Goal: Check status: Check status

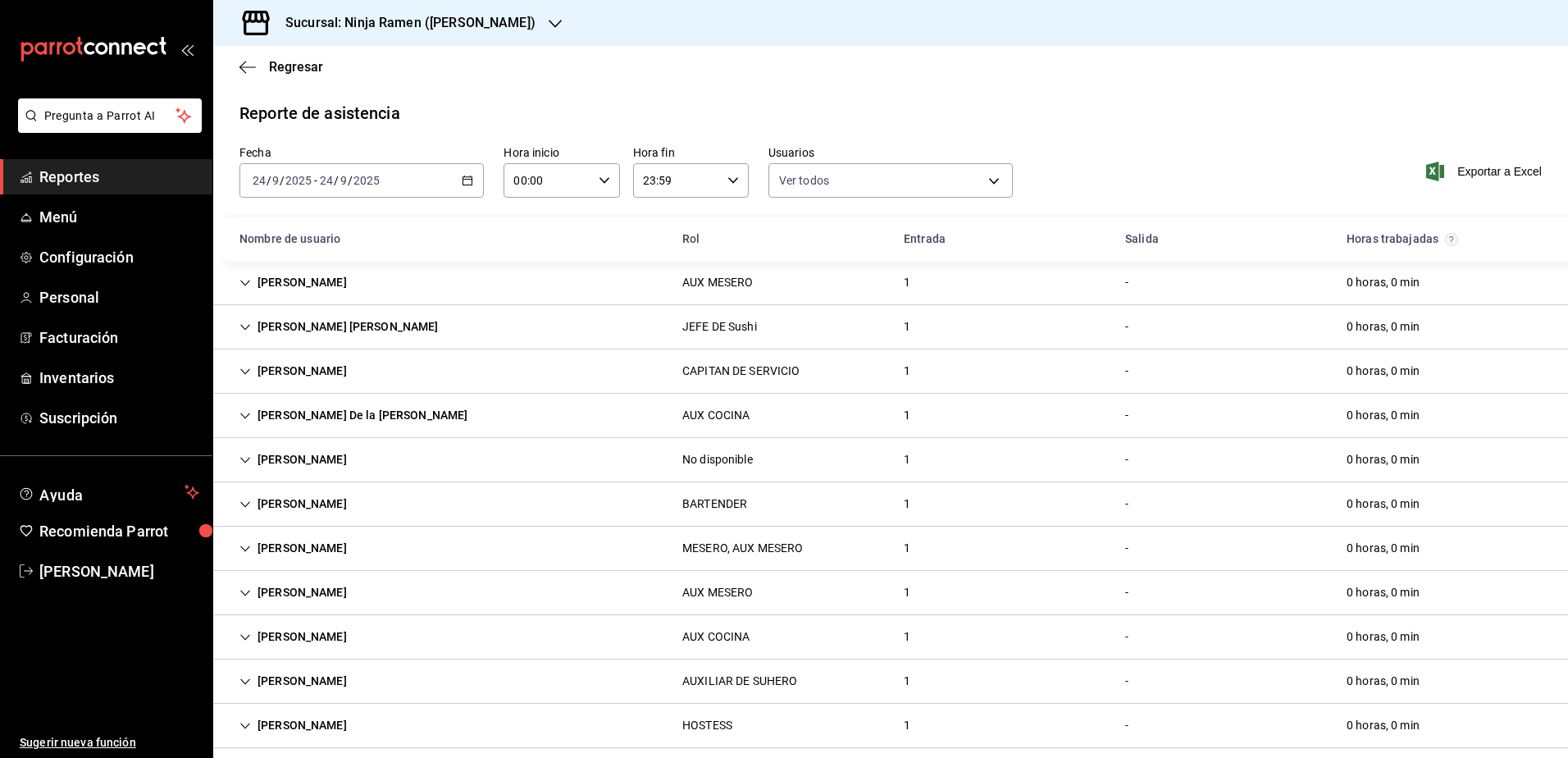
scroll to position [282, 0]
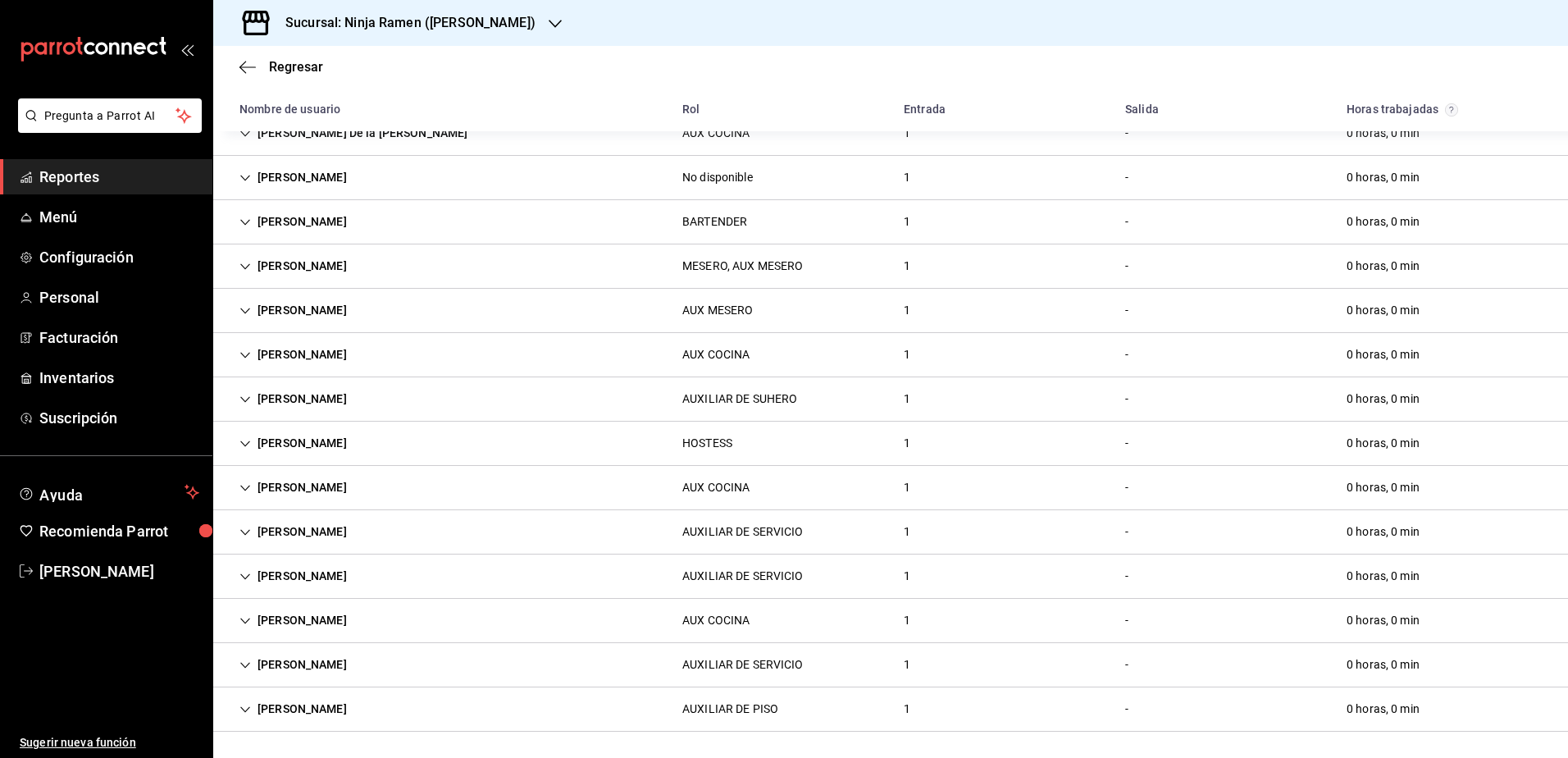
click at [509, 29] on h3 "Sucursal: Ninja Ramen ([PERSON_NAME])" at bounding box center [404, 23] width 263 height 19
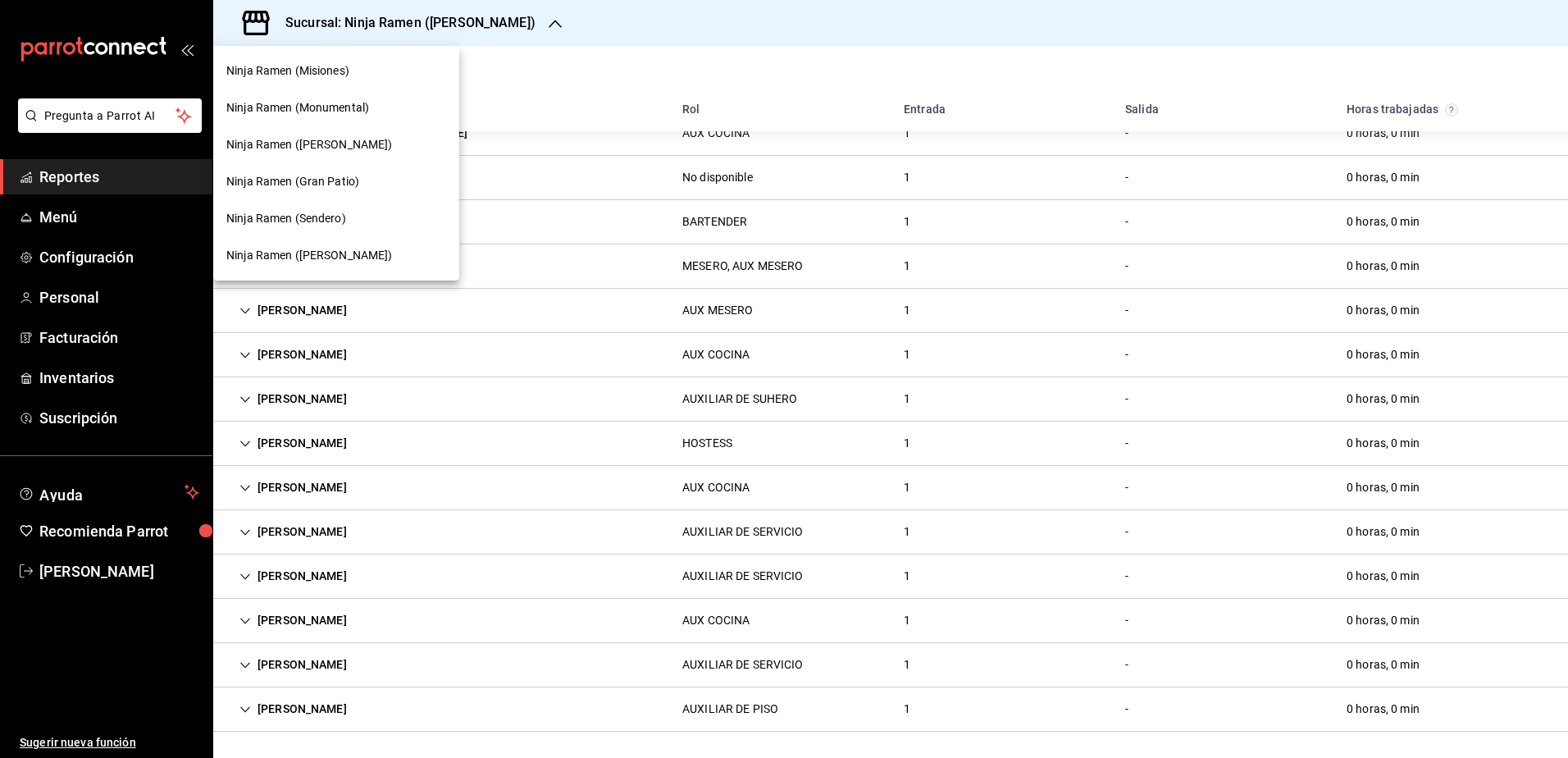
click at [371, 102] on div "Ninja Ramen (Monumental)" at bounding box center [336, 108] width 220 height 17
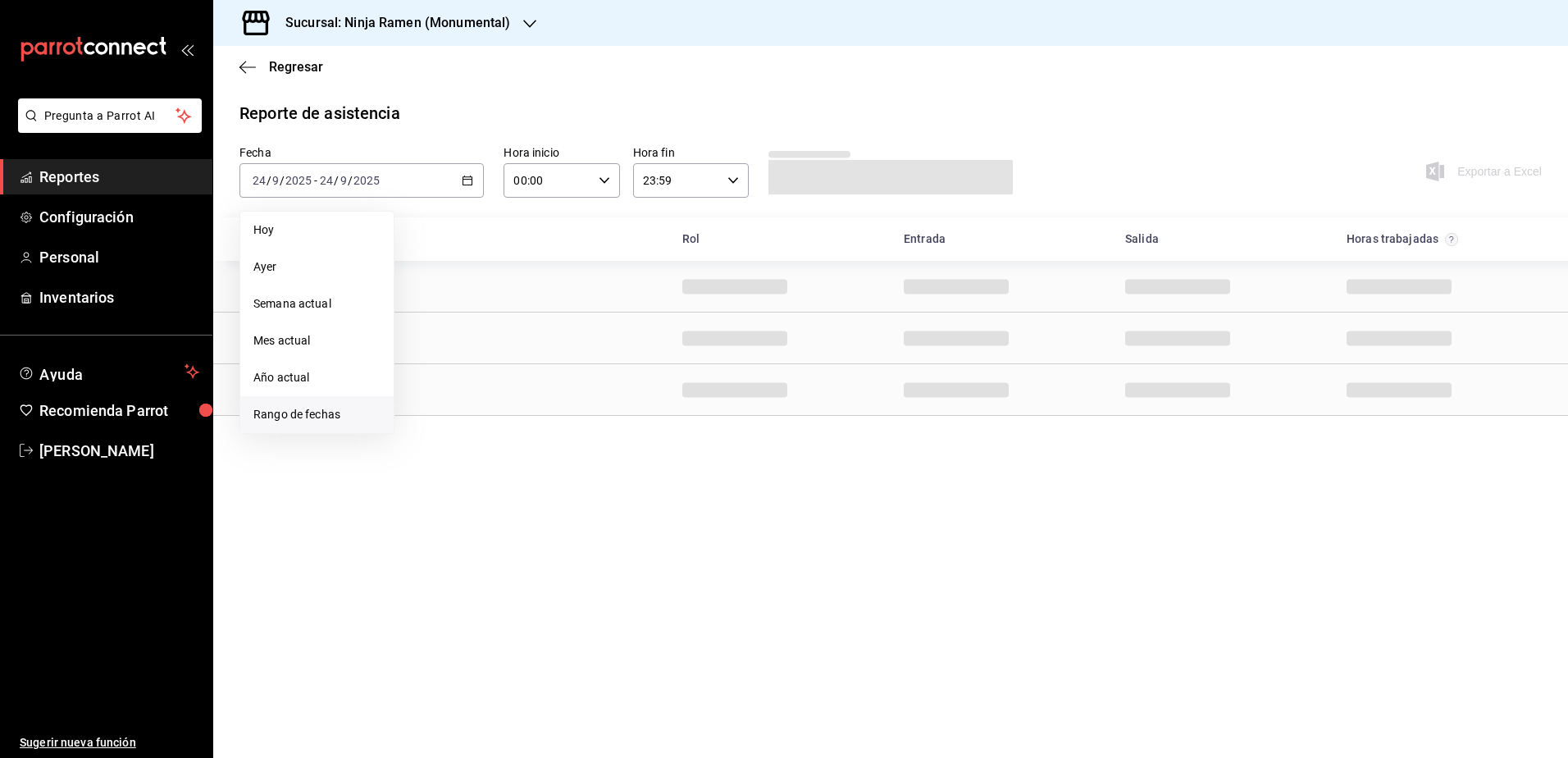
click at [274, 415] on span "Rango de fechas" at bounding box center [317, 414] width 127 height 17
click at [431, 395] on abbr "22" at bounding box center [428, 398] width 11 height 12
click at [483, 396] on abbr "24" at bounding box center [486, 398] width 11 height 12
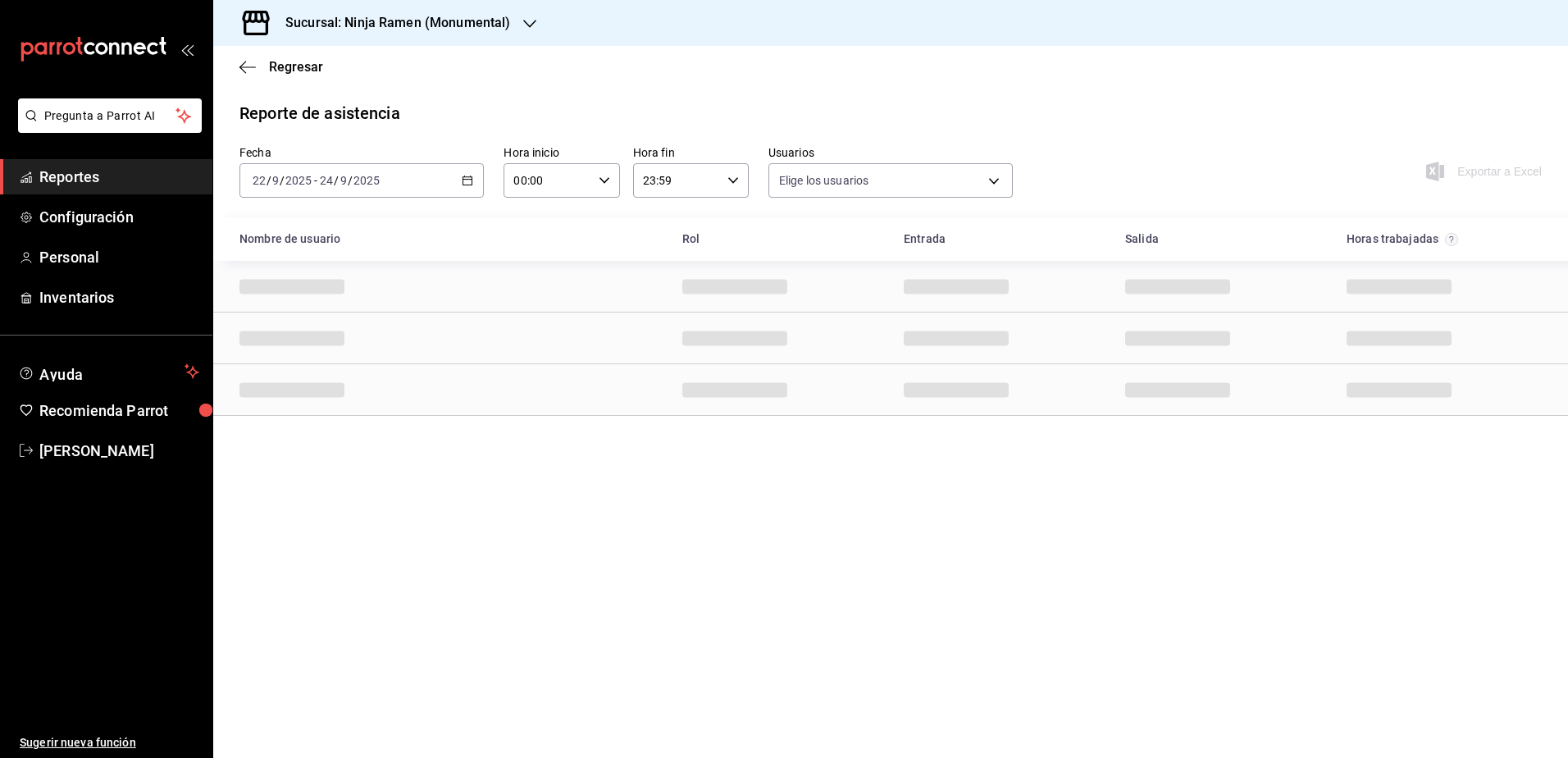
type input "b1f7ea7f-580f-4eb0-b037-e18308735fba,197fbe5c-df84-4d5e-a2a4-69e89dcddb51,a8fe1…"
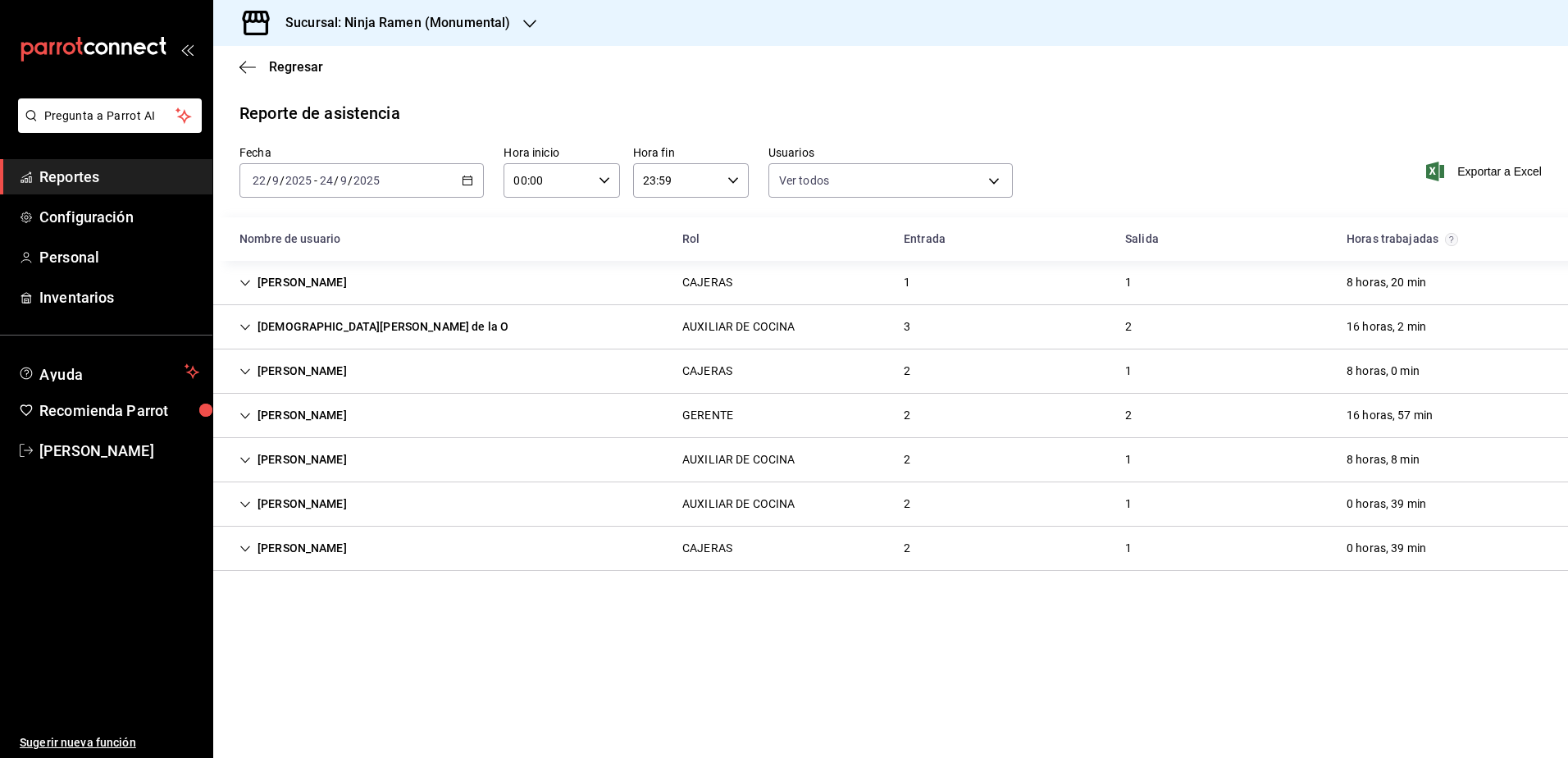
click at [247, 501] on icon "Cell" at bounding box center [246, 505] width 12 height 12
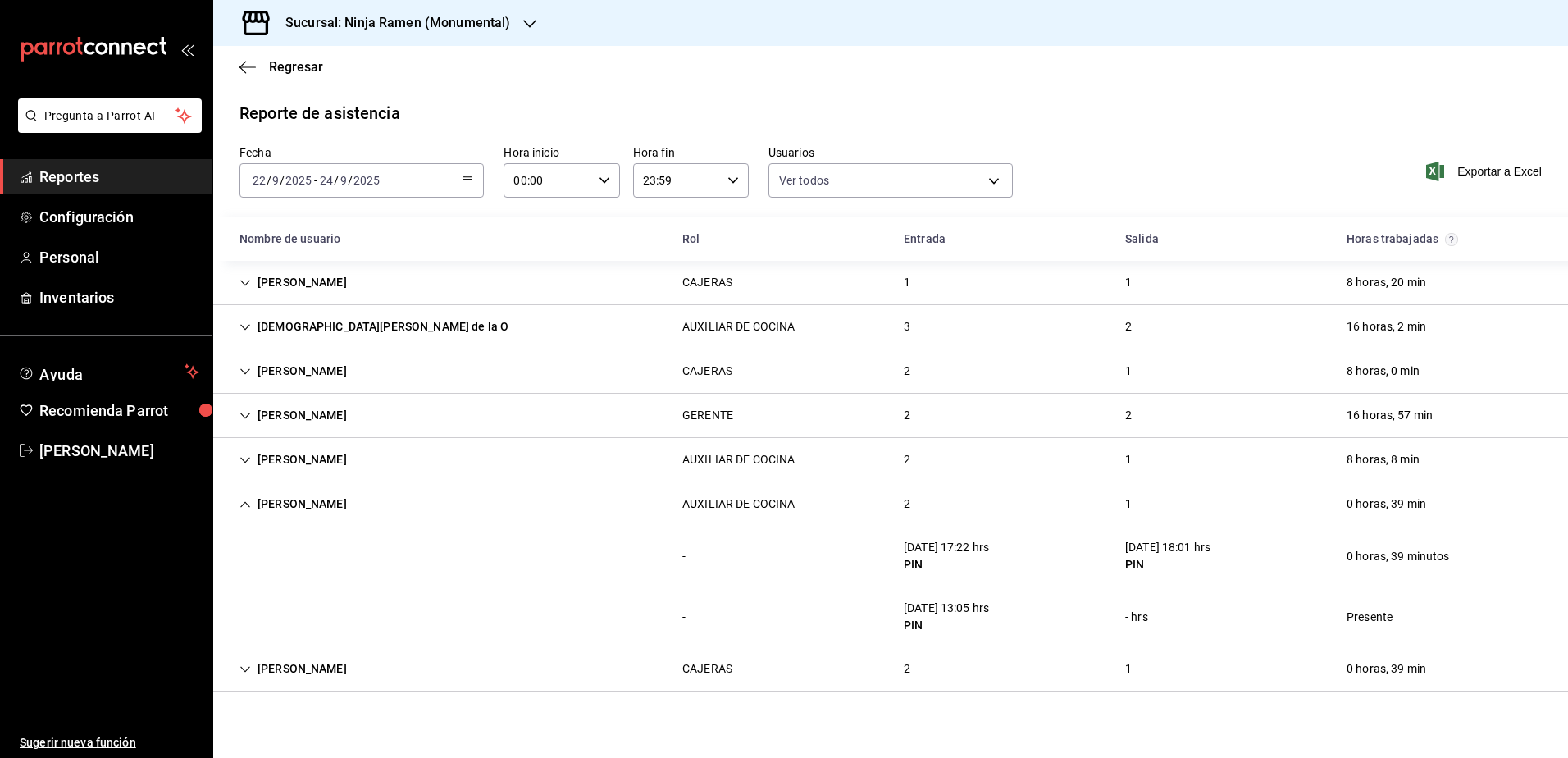
click at [246, 669] on icon "Cell" at bounding box center [246, 669] width 12 height 12
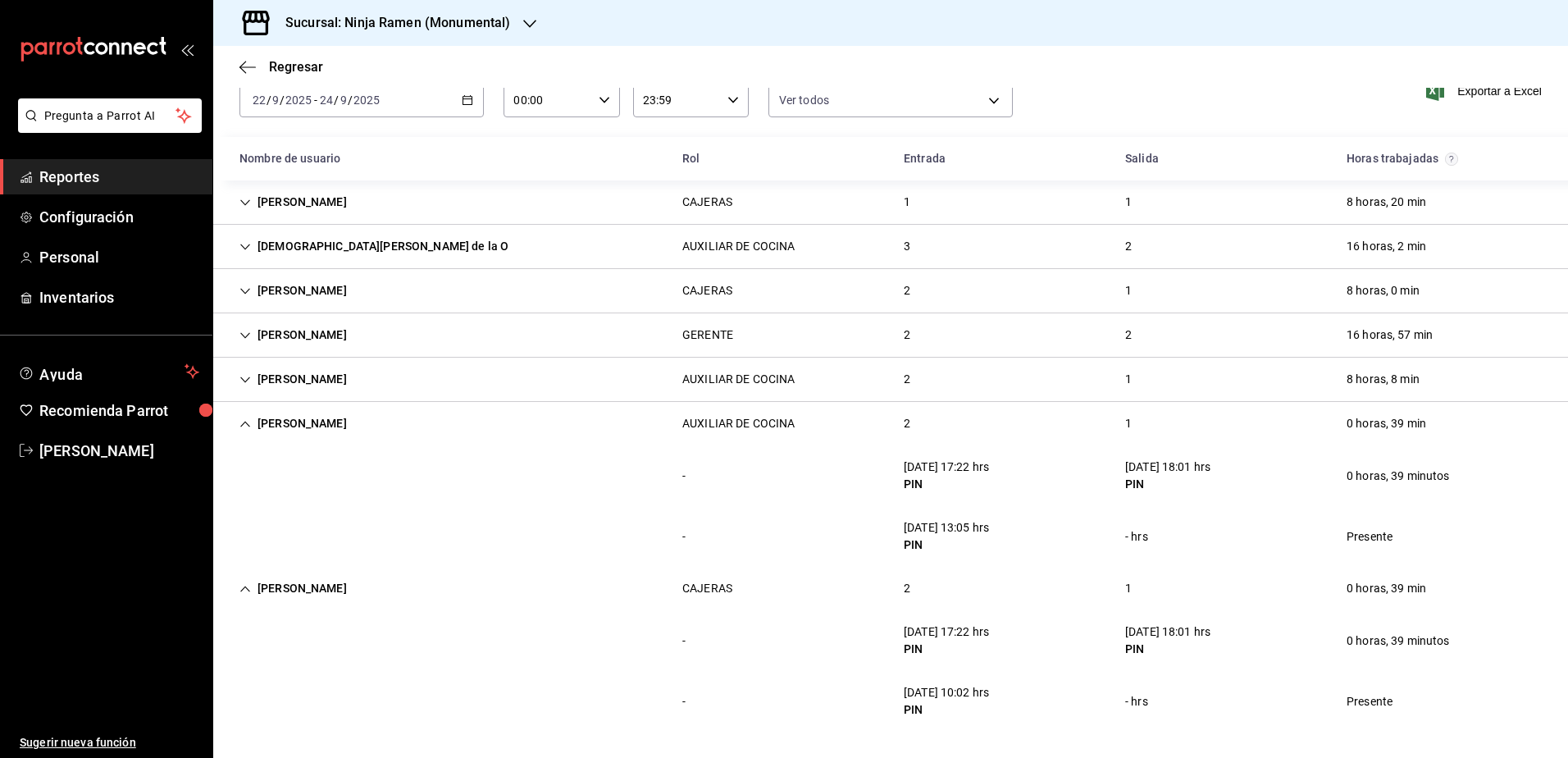
click at [483, 32] on h3 "Sucursal: Ninja Ramen (Monumental)" at bounding box center [391, 23] width 238 height 19
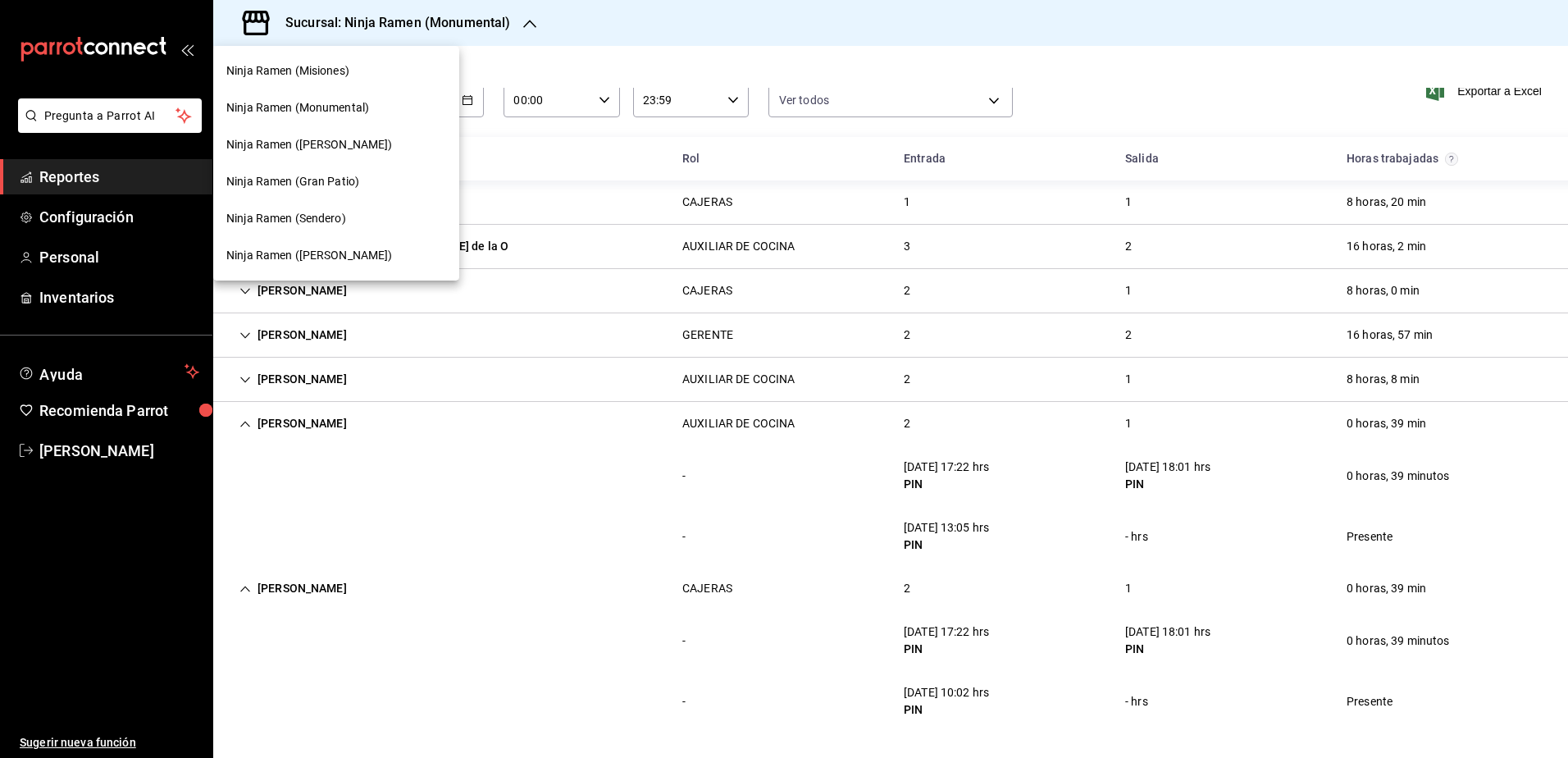
click at [395, 246] on div "Ninja Ramen ([PERSON_NAME])" at bounding box center [335, 255] width 246 height 37
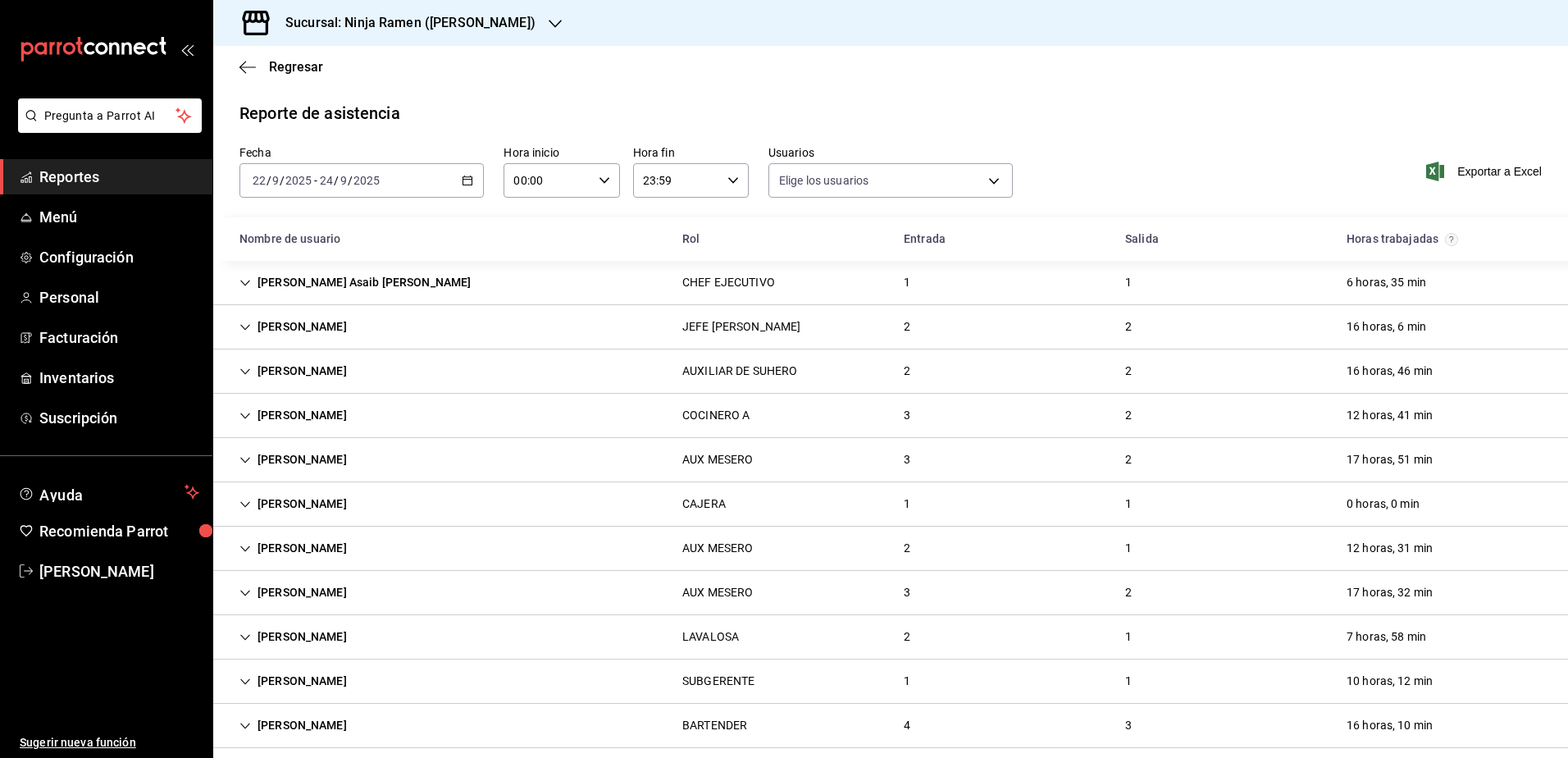
type input "b1f7ea7f-580f-4eb0-b037-e18308735fba,197fbe5c-df84-4d5e-a2a4-69e89dcddb51,a8fe1…"
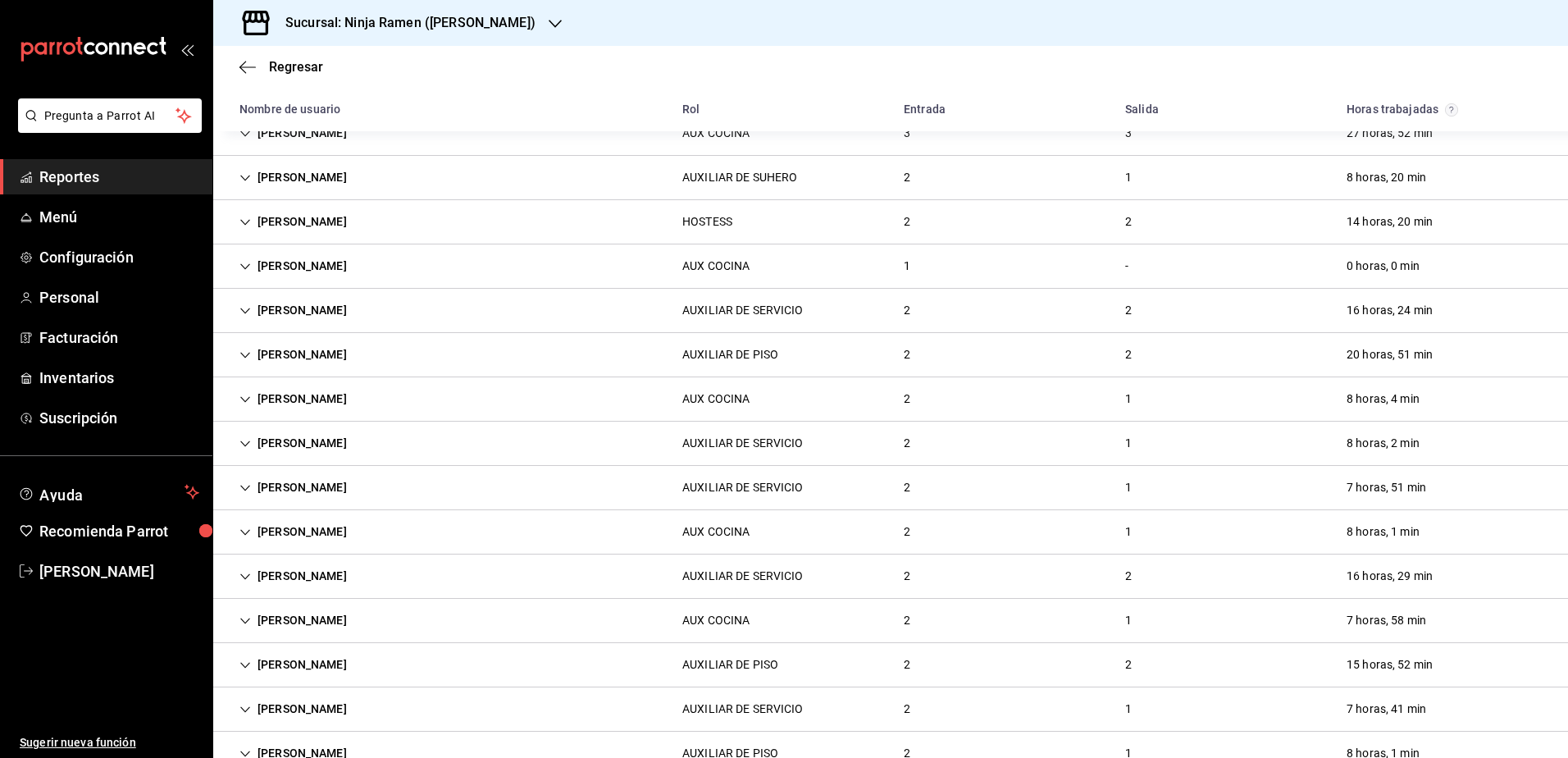
scroll to position [1699, 0]
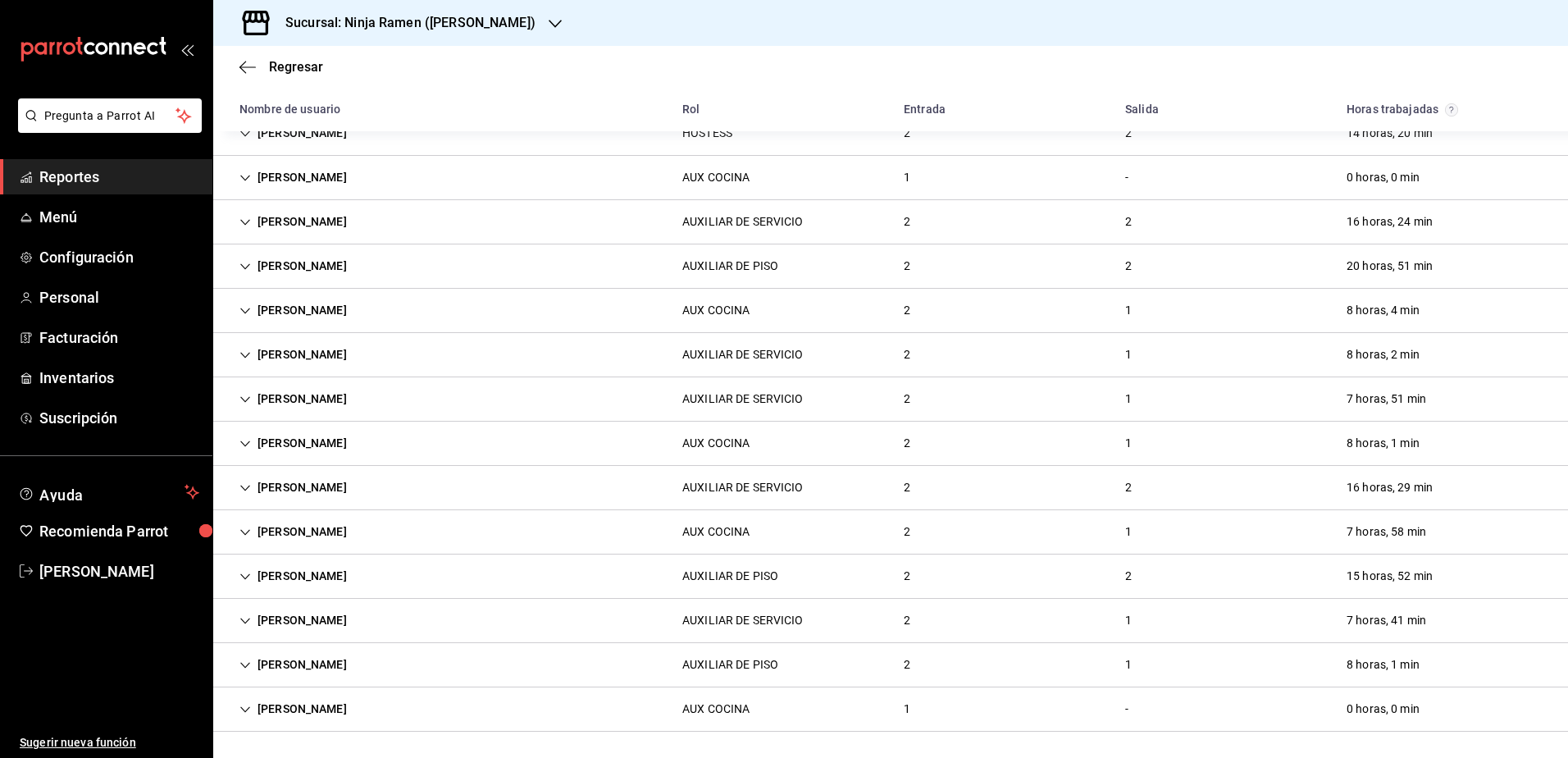
click at [246, 708] on icon "Cell" at bounding box center [246, 710] width 12 height 12
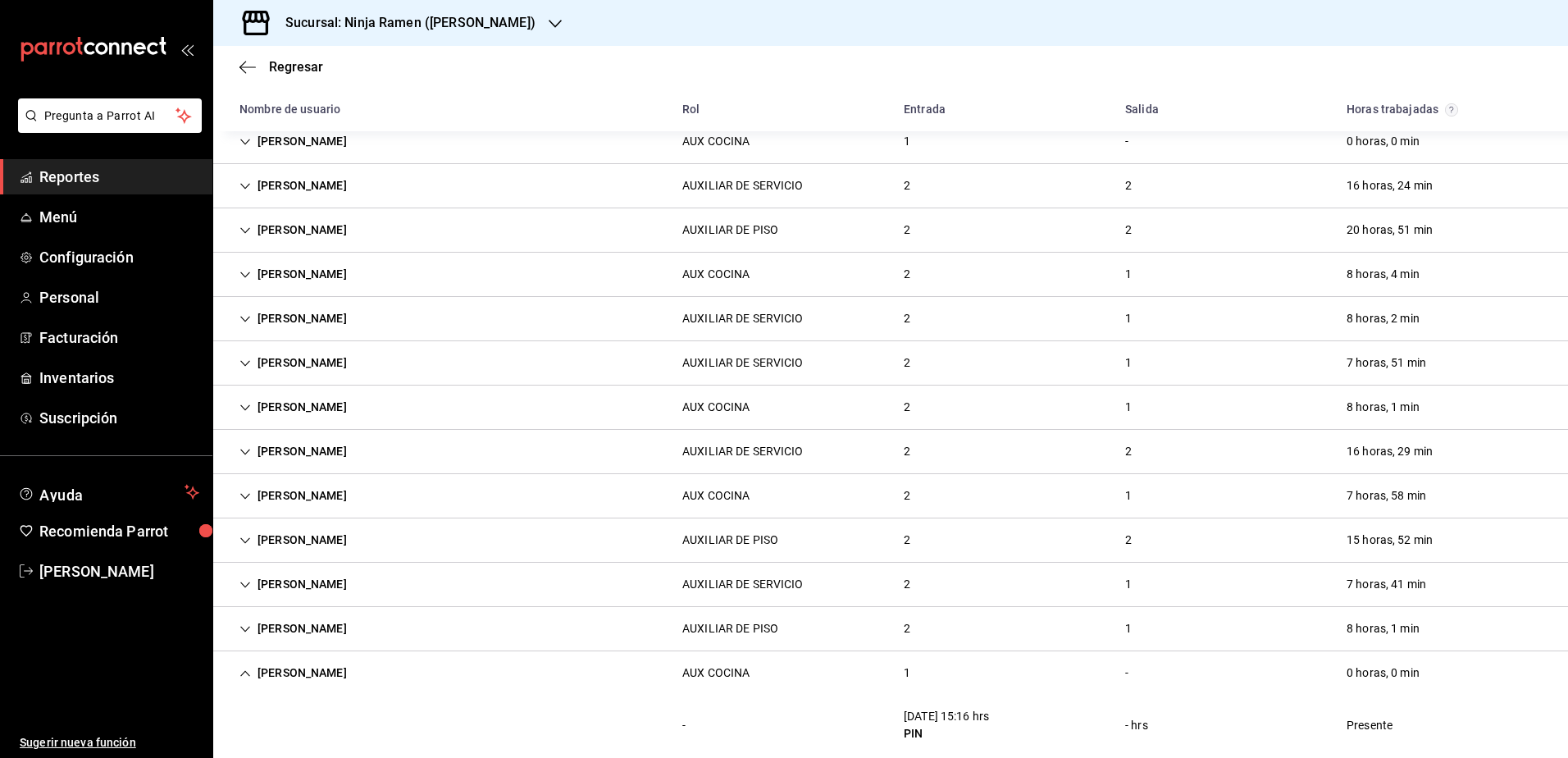
scroll to position [1759, 0]
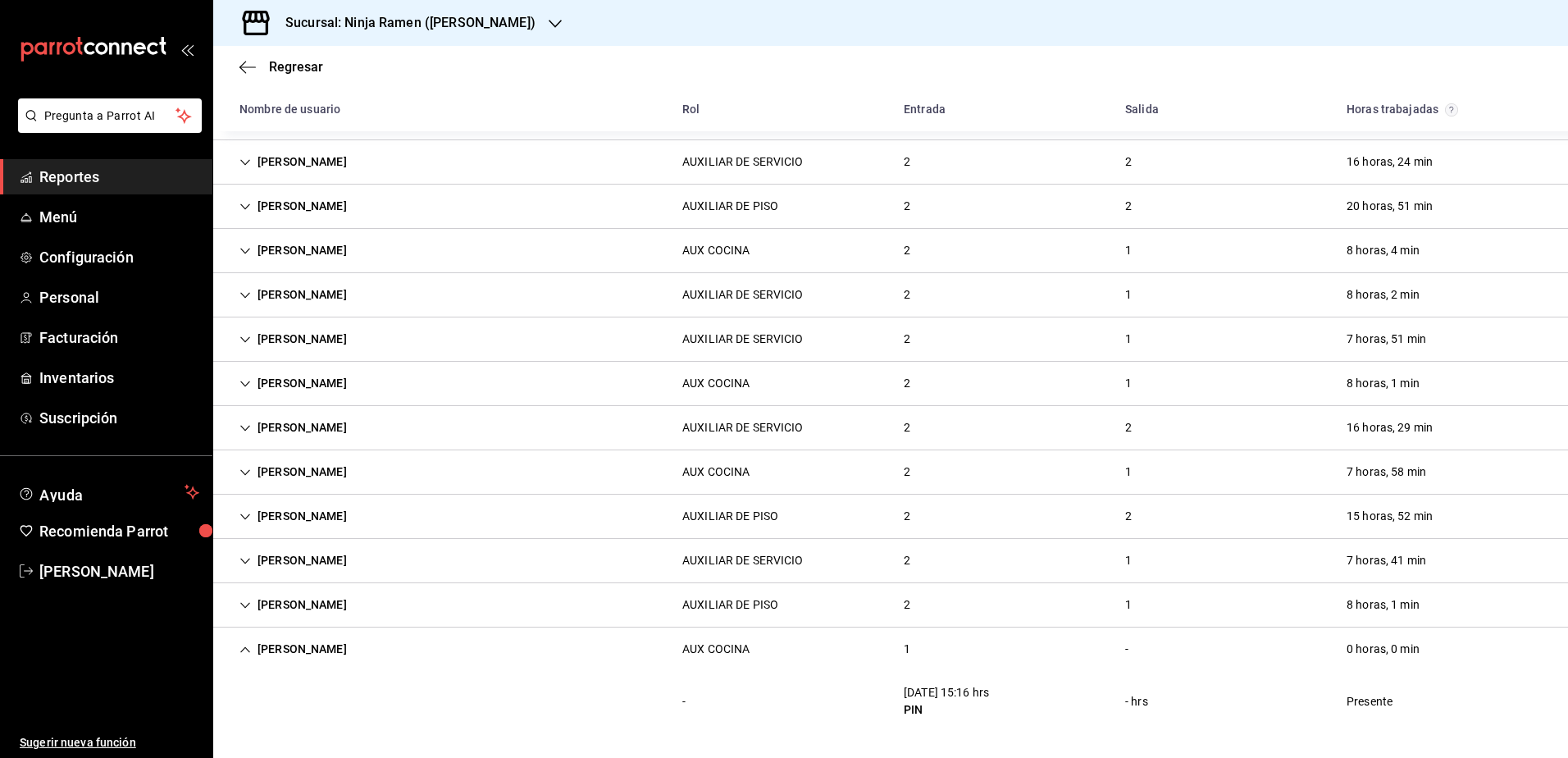
click at [248, 647] on icon "Cell" at bounding box center [246, 649] width 12 height 12
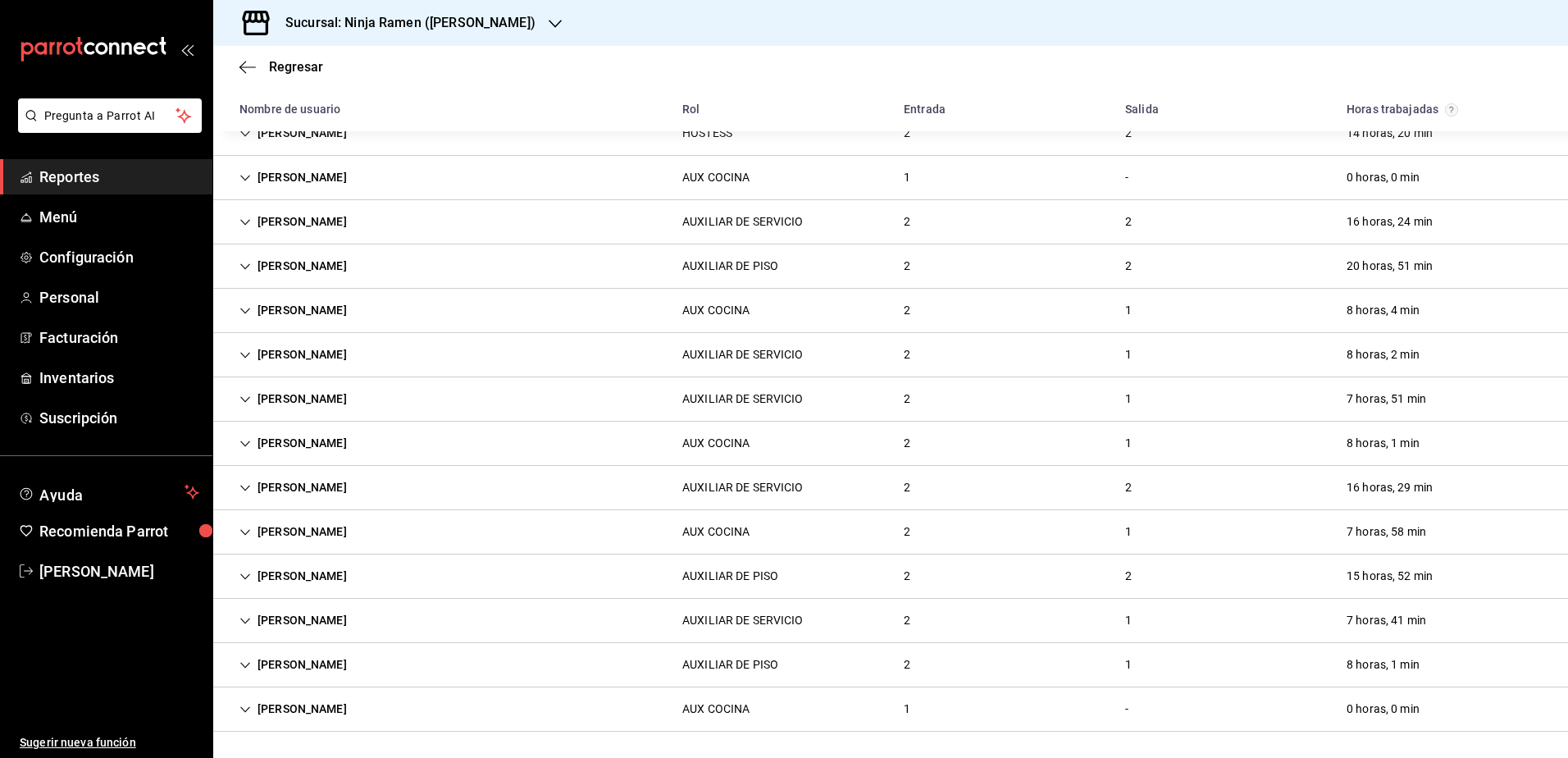
scroll to position [1699, 0]
